Goal: Task Accomplishment & Management: Complete application form

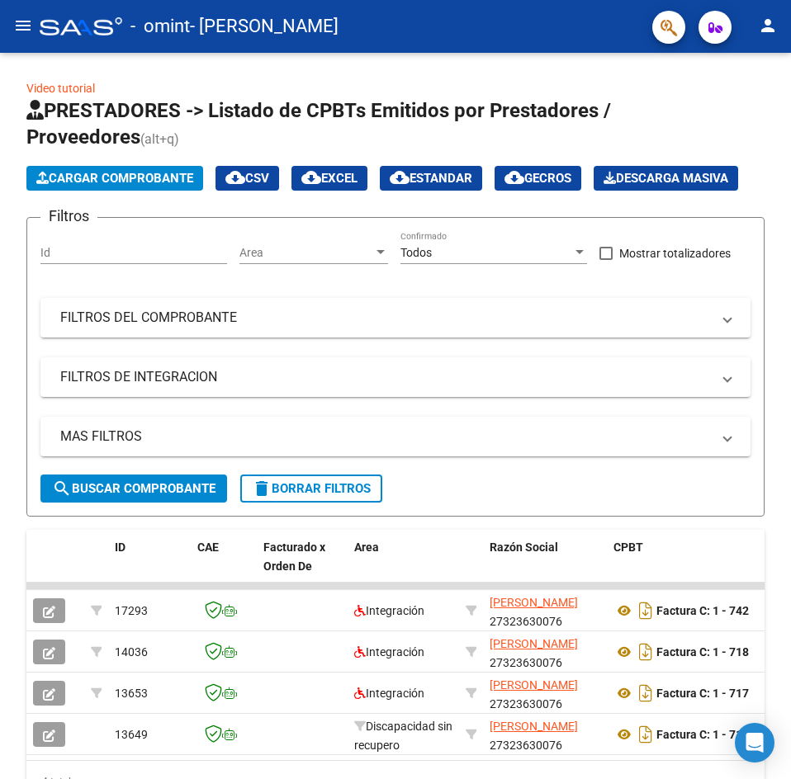
click at [16, 23] on mat-icon "menu" at bounding box center [23, 26] width 20 height 20
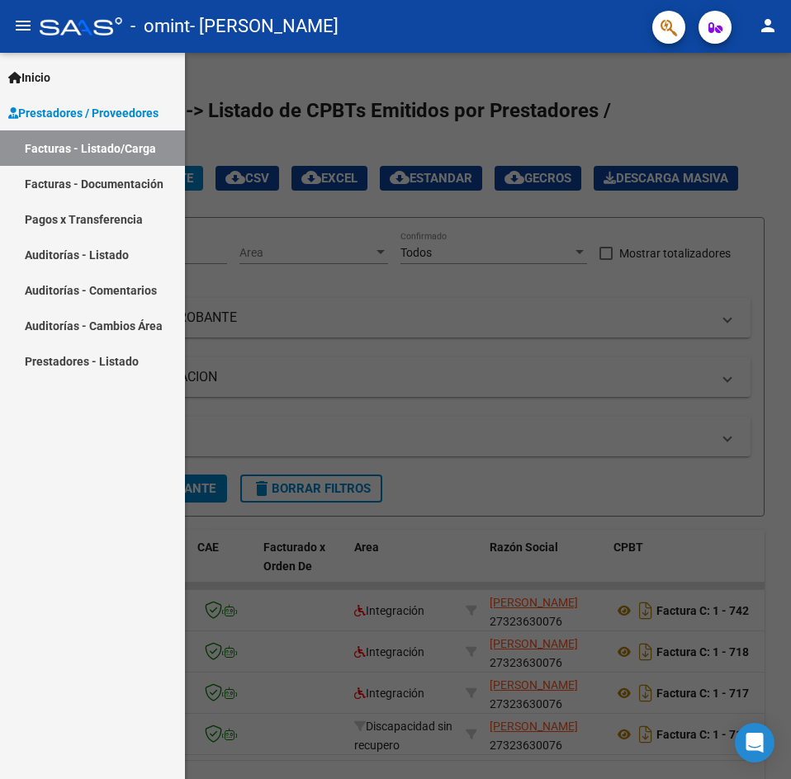
click at [330, 124] on div at bounding box center [395, 416] width 791 height 727
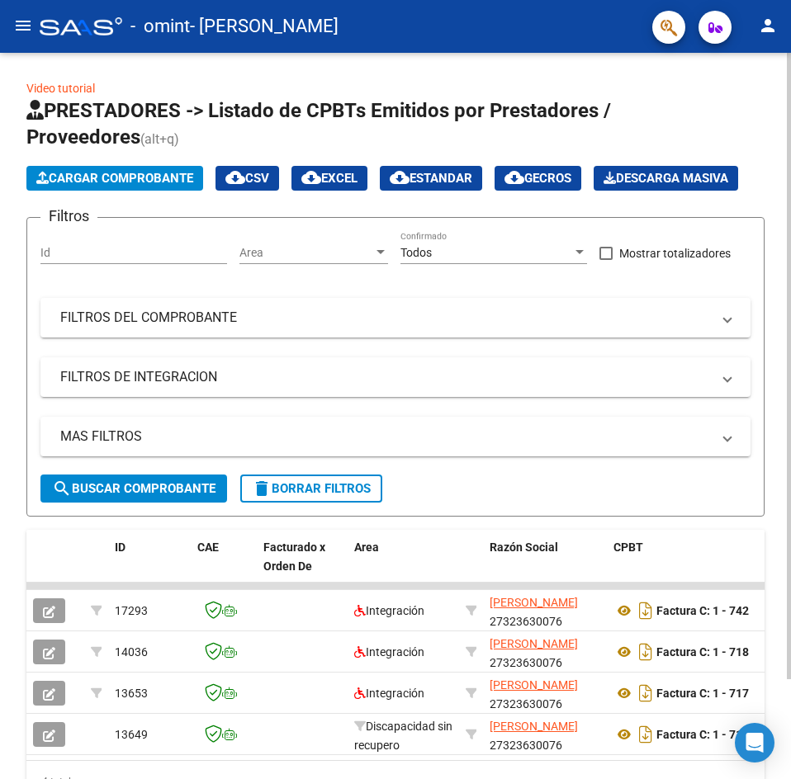
click at [143, 173] on span "Cargar Comprobante" at bounding box center [114, 178] width 157 height 15
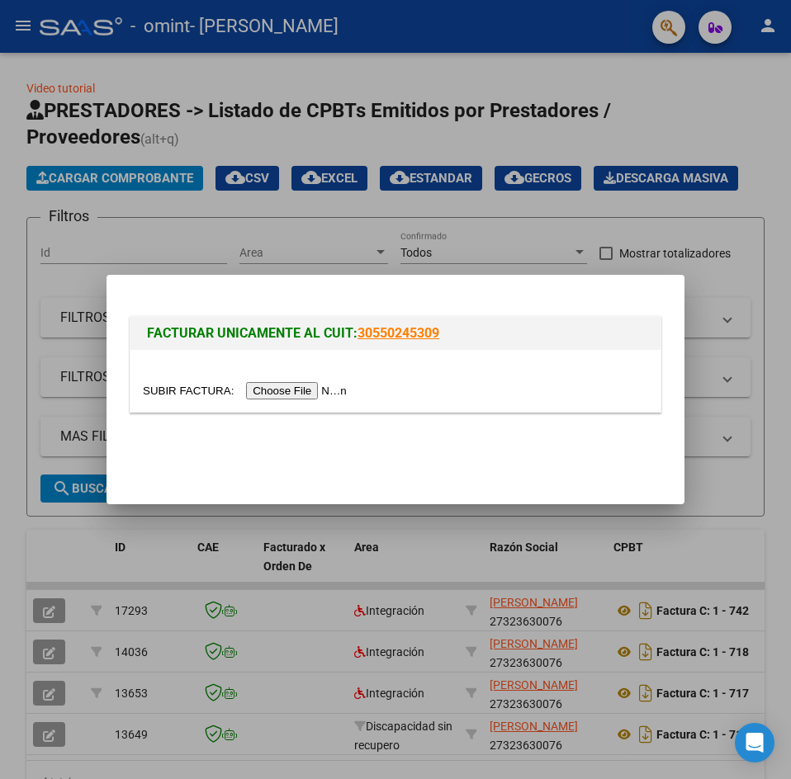
click at [324, 392] on input "file" at bounding box center [247, 390] width 209 height 17
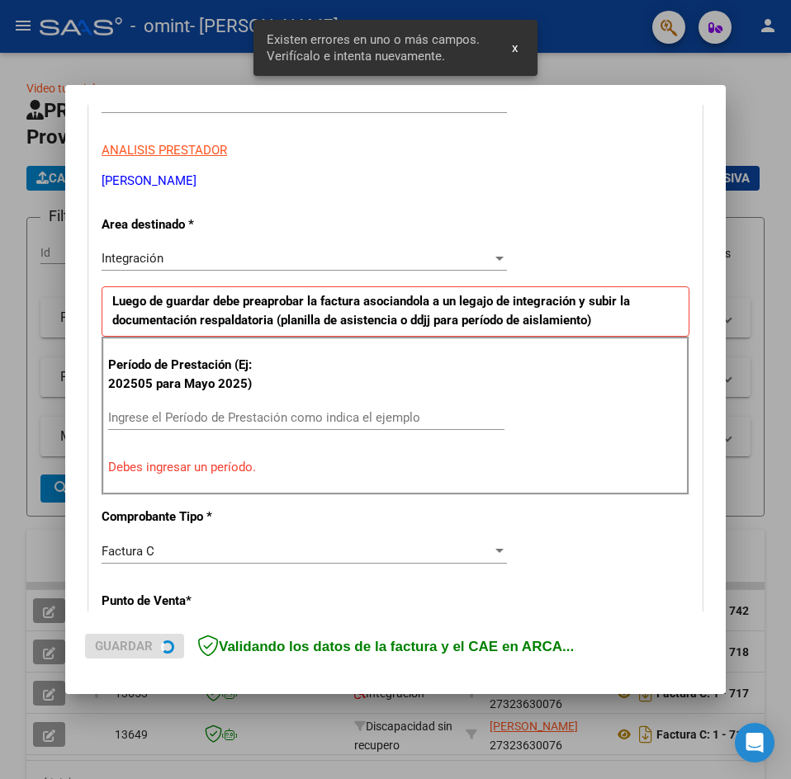
scroll to position [291, 0]
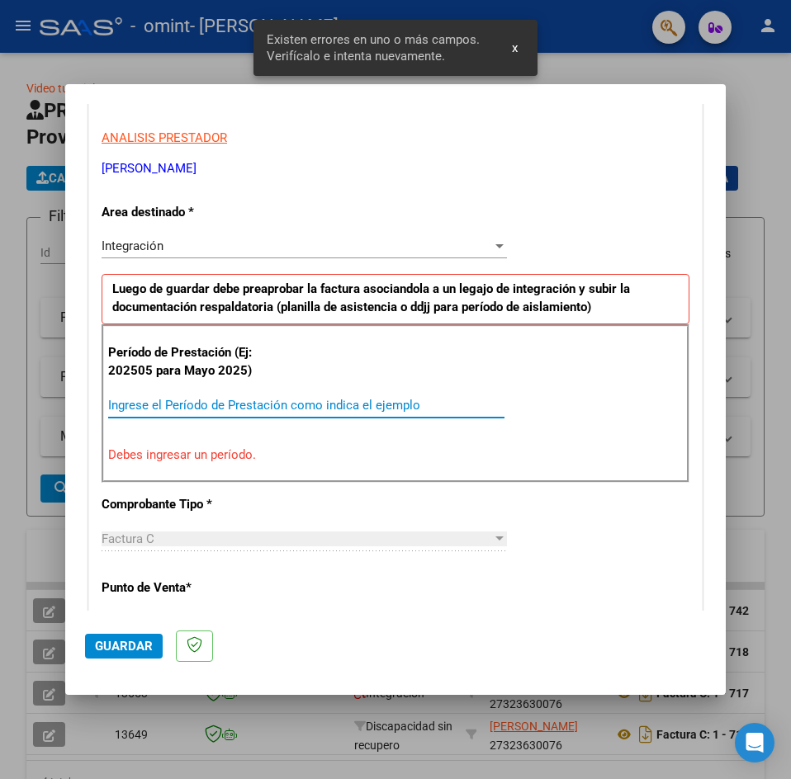
click at [273, 399] on input "Ingrese el Período de Prestación como indica el ejemplo" at bounding box center [306, 405] width 396 height 15
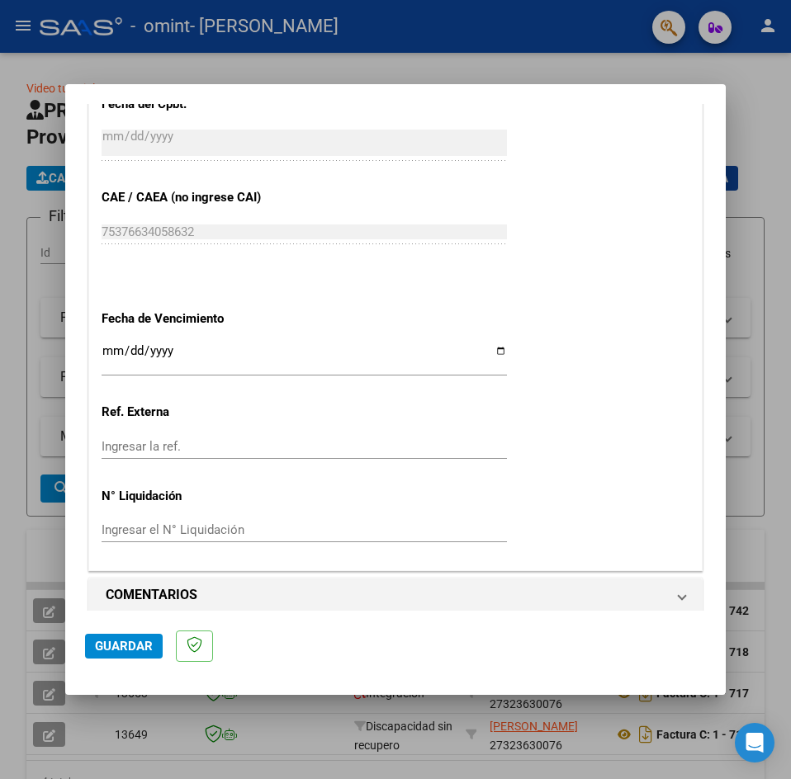
scroll to position [997, 0]
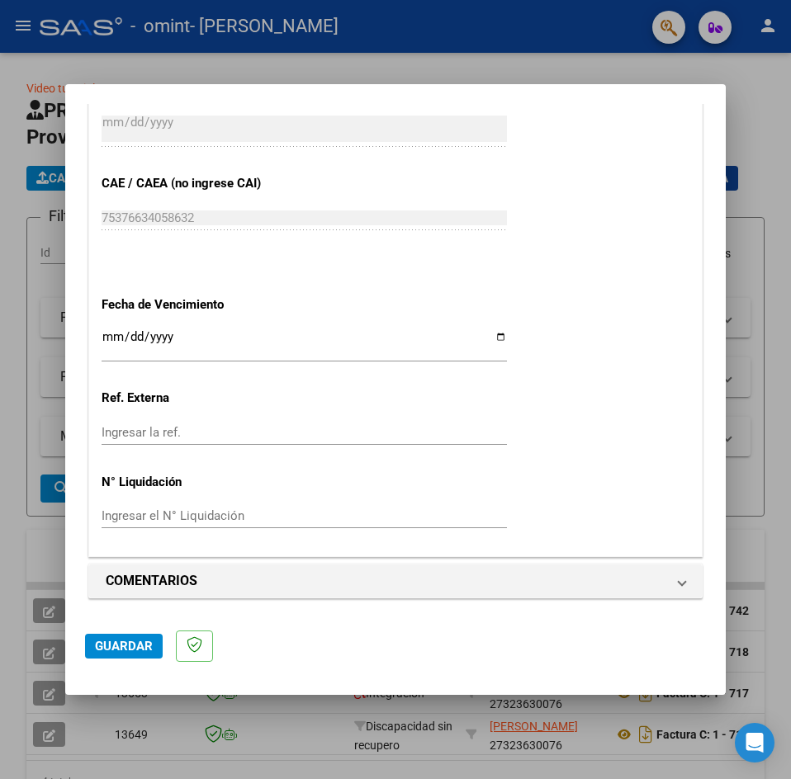
type input "202508"
click at [142, 648] on span "Guardar" at bounding box center [124, 646] width 58 height 15
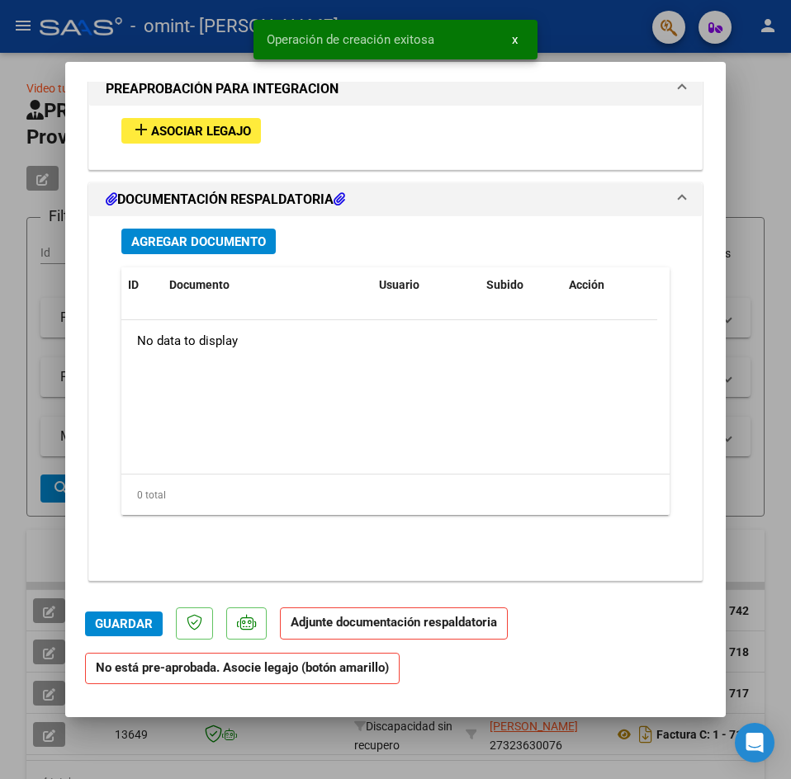
scroll to position [1500, 0]
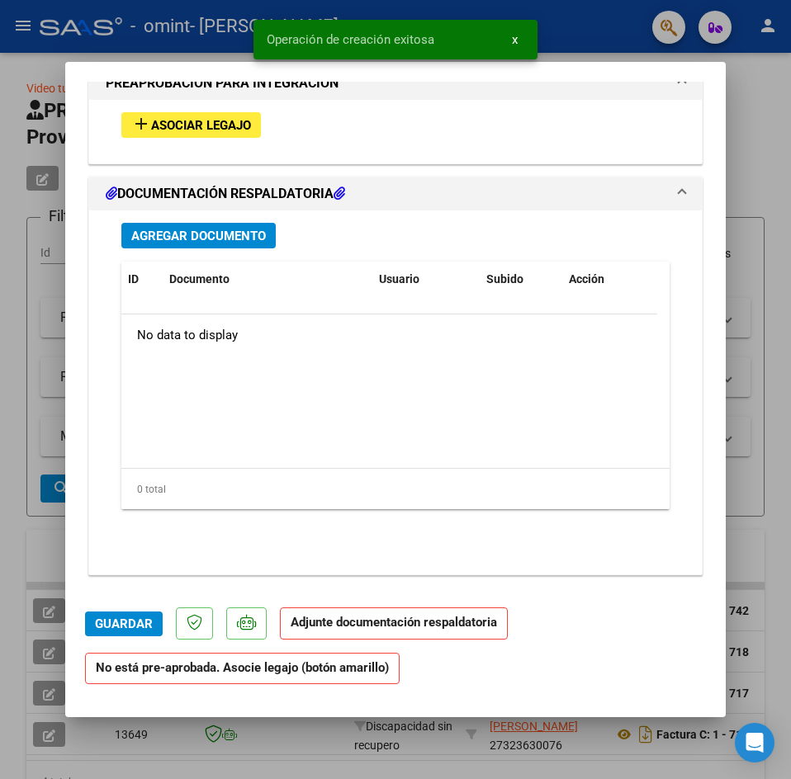
click at [208, 139] on div "add Asociar Legajo" at bounding box center [395, 125] width 573 height 50
click at [209, 131] on span "Asociar Legajo" at bounding box center [201, 125] width 100 height 15
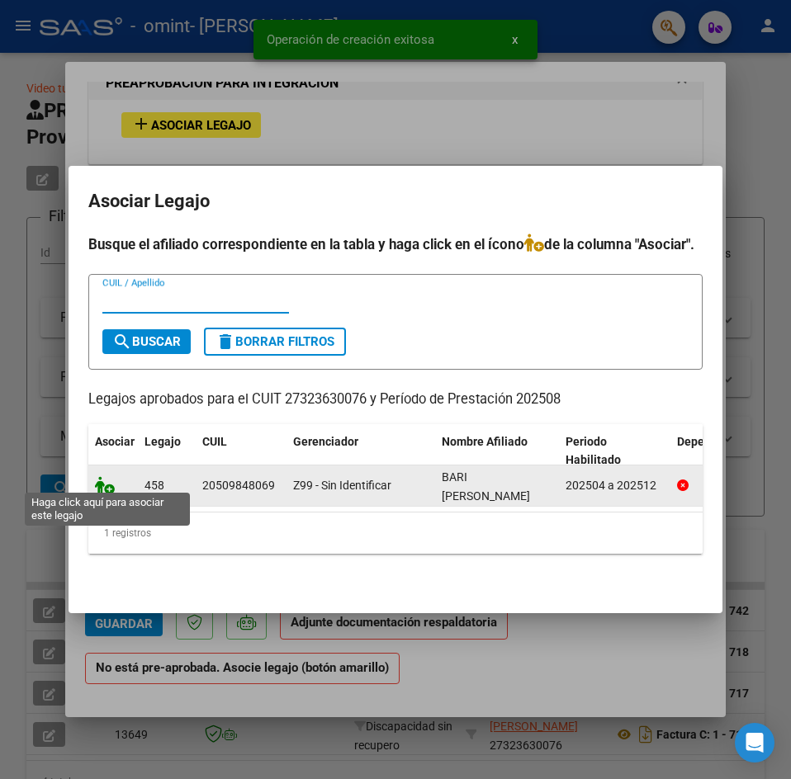
click at [102, 483] on icon at bounding box center [105, 485] width 20 height 18
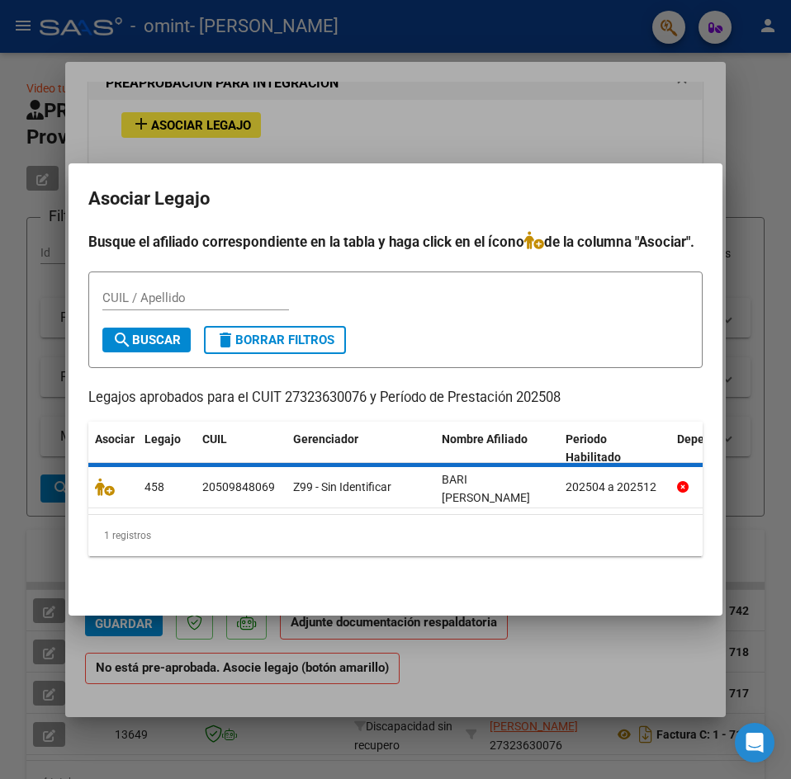
scroll to position [1543, 0]
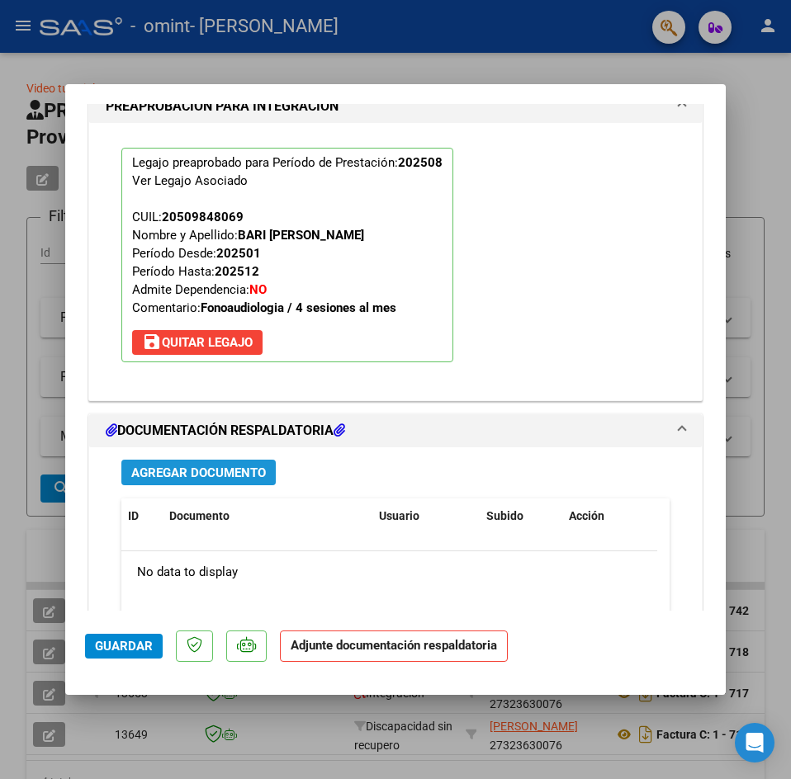
click at [211, 473] on span "Agregar Documento" at bounding box center [198, 473] width 135 height 15
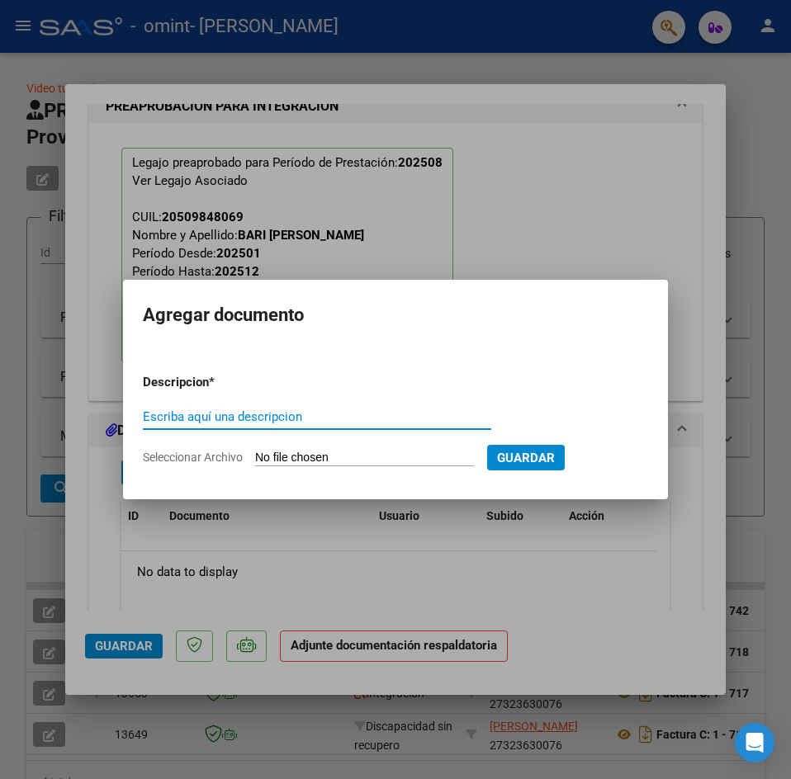
click at [286, 423] on input "Escriba aquí una descripcion" at bounding box center [317, 417] width 348 height 15
type input "planilla de asistencia"
click at [342, 444] on div "planilla de asistencia Escriba aquí una descripcion" at bounding box center [317, 425] width 348 height 40
click at [342, 451] on input "Seleccionar Archivo" at bounding box center [364, 459] width 219 height 16
type input "C:\fakepath\[PERSON_NAME] planilla Septiembre .pdf"
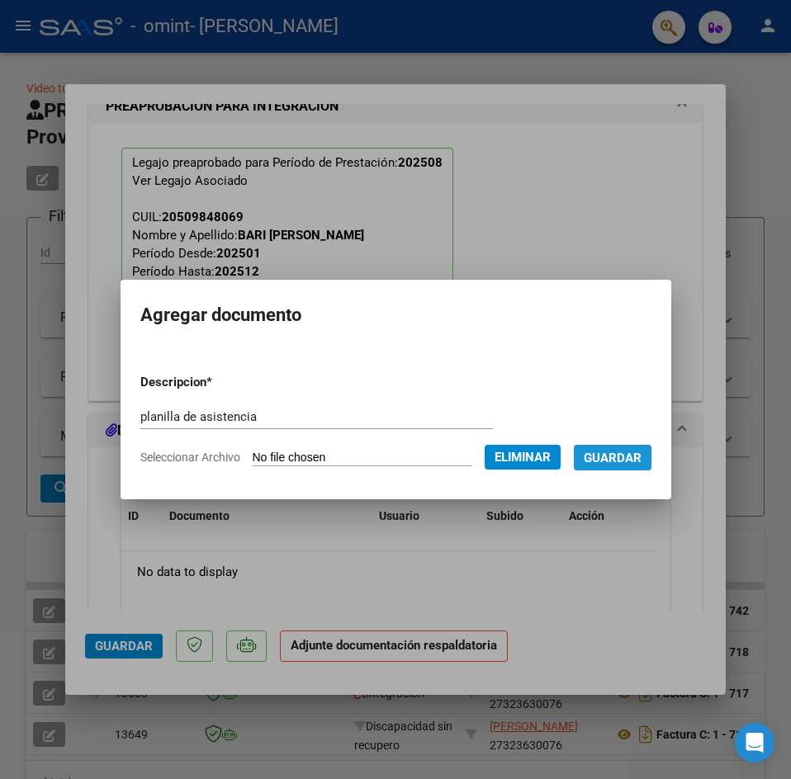
click at [617, 462] on span "Guardar" at bounding box center [613, 458] width 58 height 15
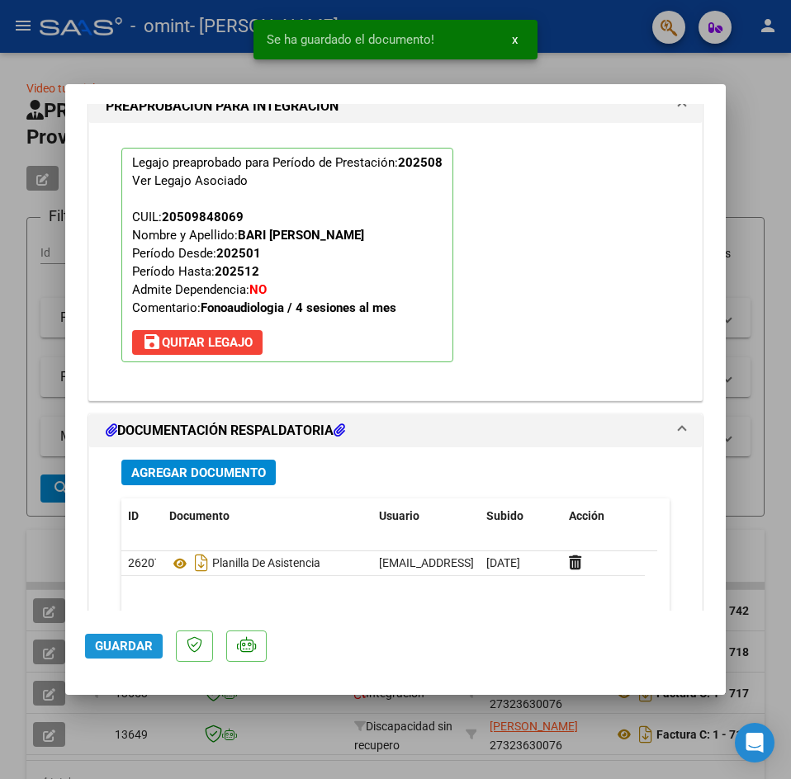
click at [150, 651] on span "Guardar" at bounding box center [124, 646] width 58 height 15
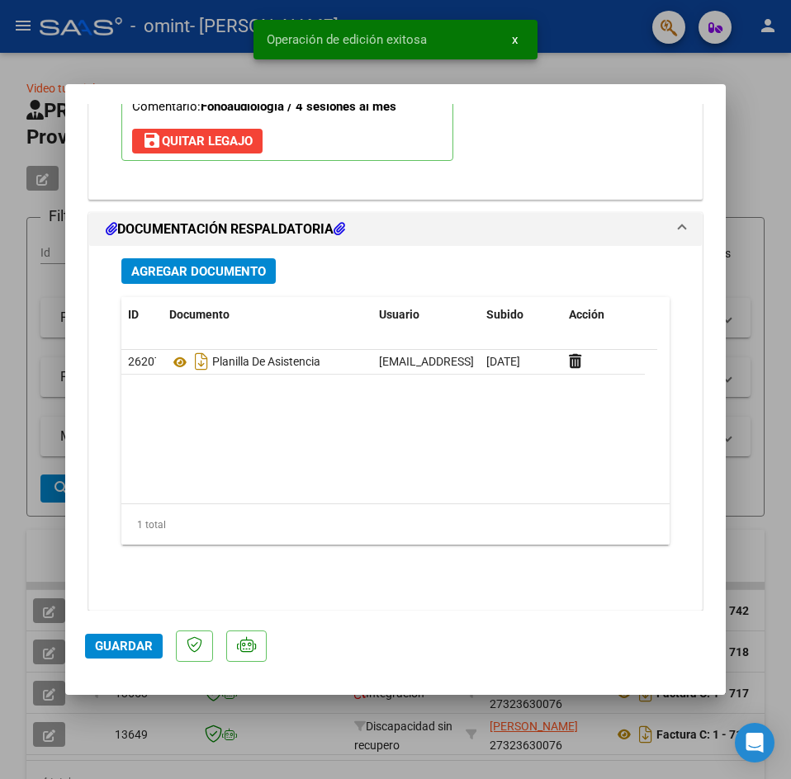
scroll to position [1757, 0]
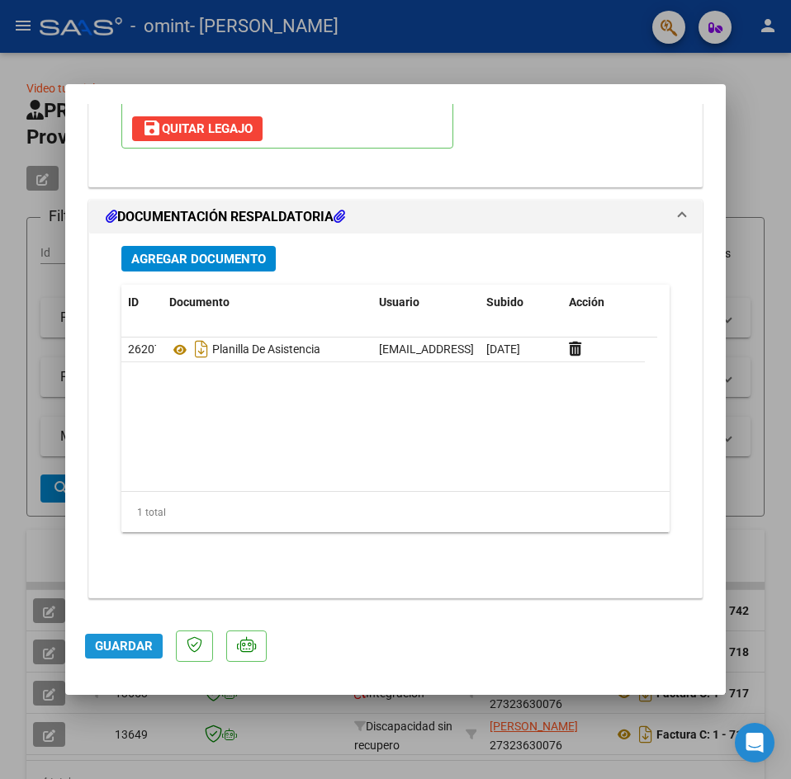
click at [106, 654] on button "Guardar" at bounding box center [124, 646] width 78 height 25
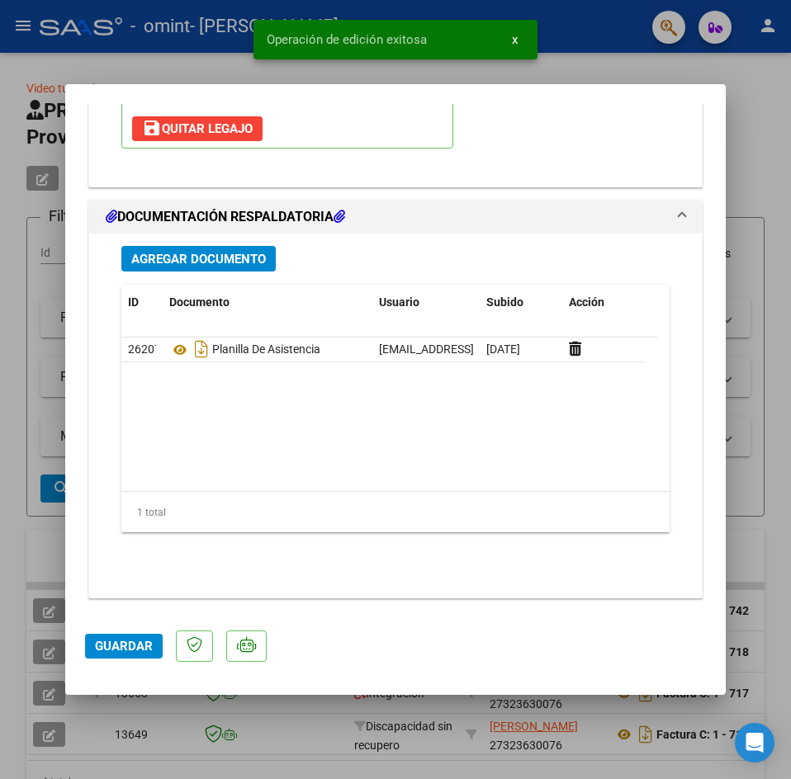
click at [125, 650] on span "Guardar" at bounding box center [124, 646] width 58 height 15
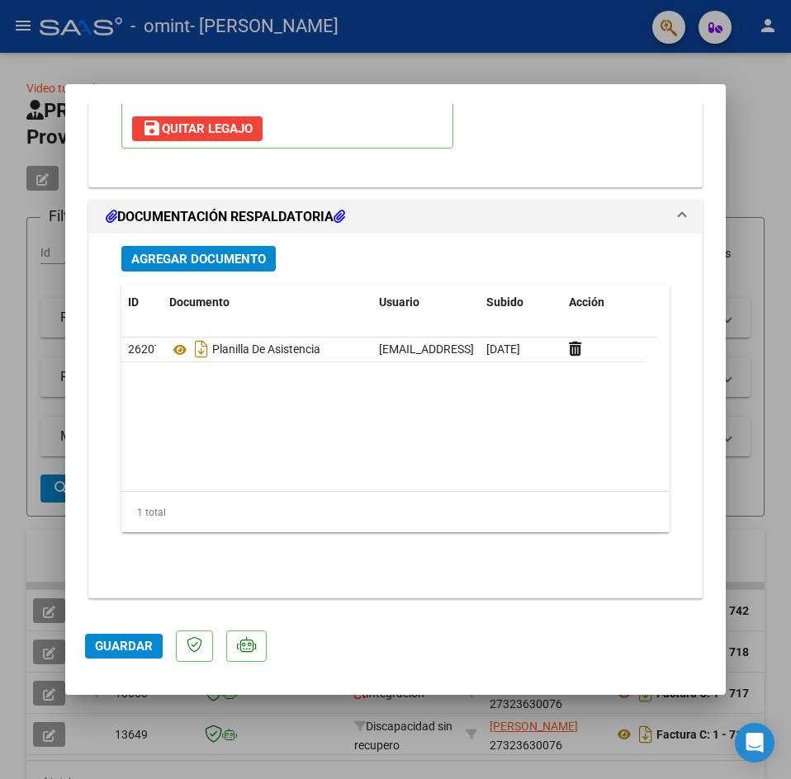
click at [89, 74] on div at bounding box center [395, 389] width 791 height 779
type input "$ 0,00"
